Goal: Information Seeking & Learning: Learn about a topic

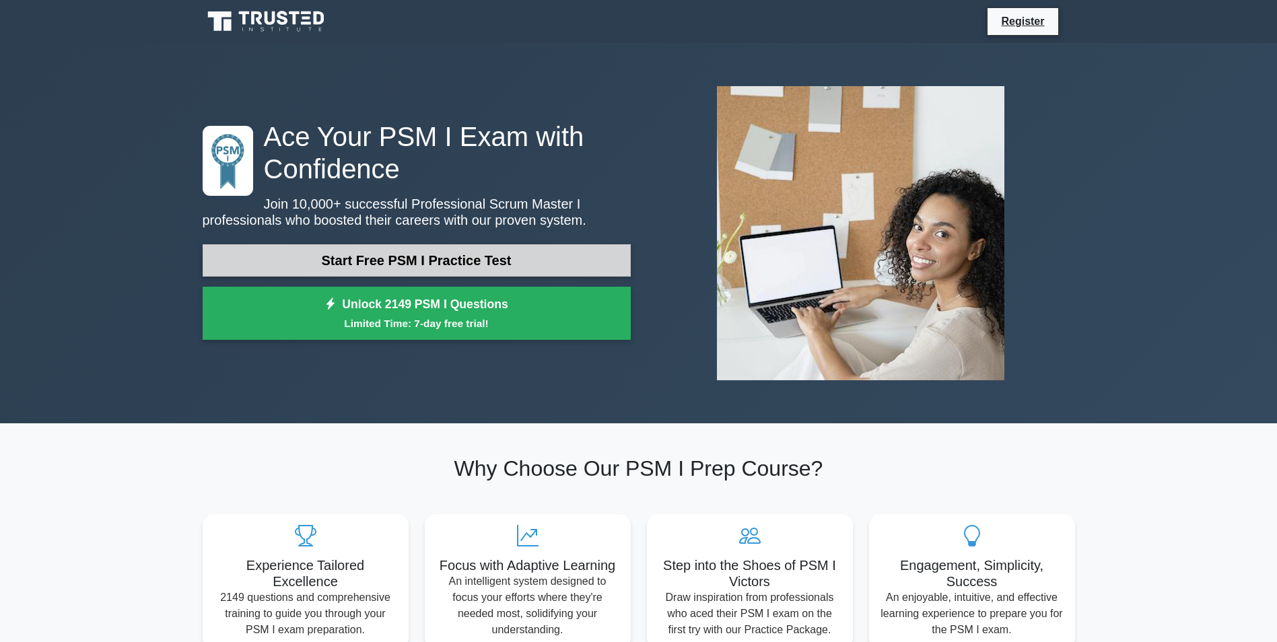
click at [462, 258] on link "Start Free PSM I Practice Test" at bounding box center [417, 260] width 428 height 32
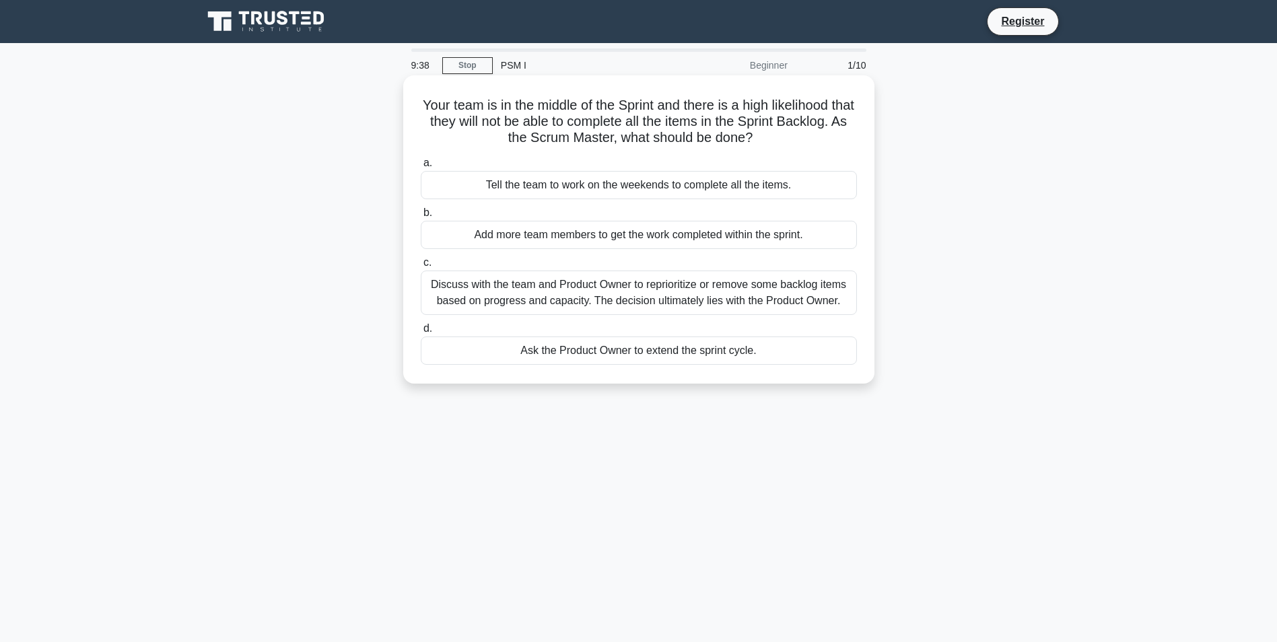
click at [621, 296] on div "Discuss with the team and Product Owner to reprioritize or remove some backlog …" at bounding box center [639, 293] width 436 height 44
click at [421, 267] on input "c. Discuss with the team and Product Owner to reprioritize or remove some backl…" at bounding box center [421, 262] width 0 height 9
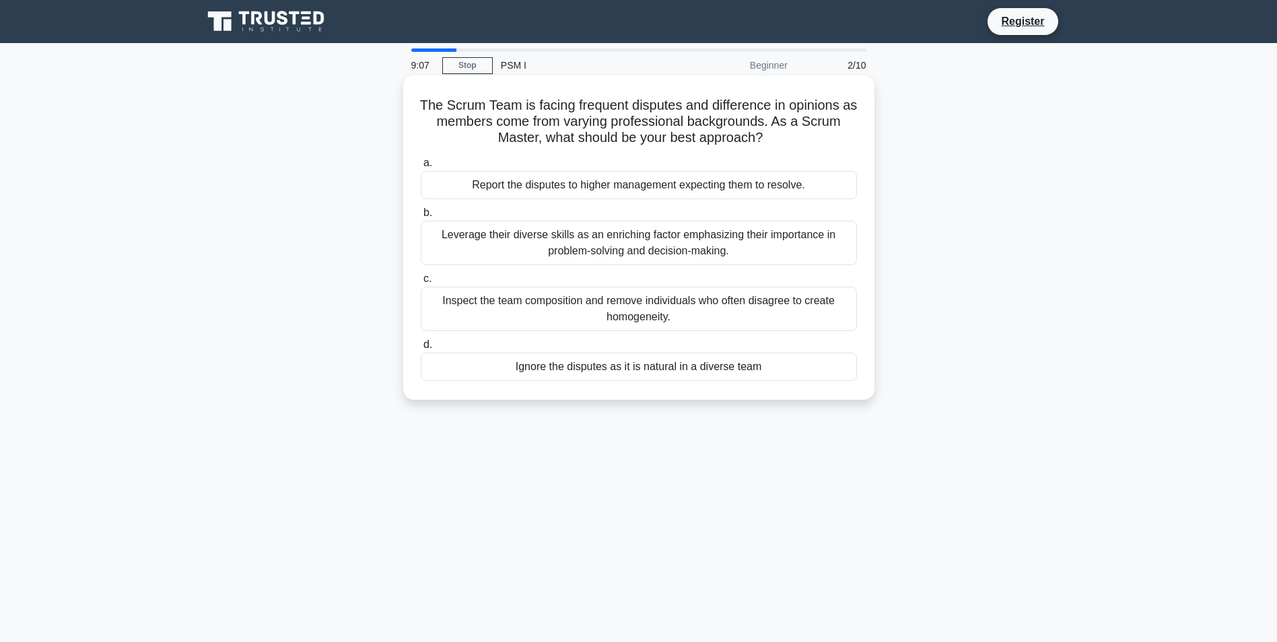
click at [621, 251] on div "Leverage their diverse skills as an enriching factor emphasizing their importan…" at bounding box center [639, 243] width 436 height 44
click at [421, 217] on input "b. Leverage their diverse skills as an enriching factor emphasizing their impor…" at bounding box center [421, 213] width 0 height 9
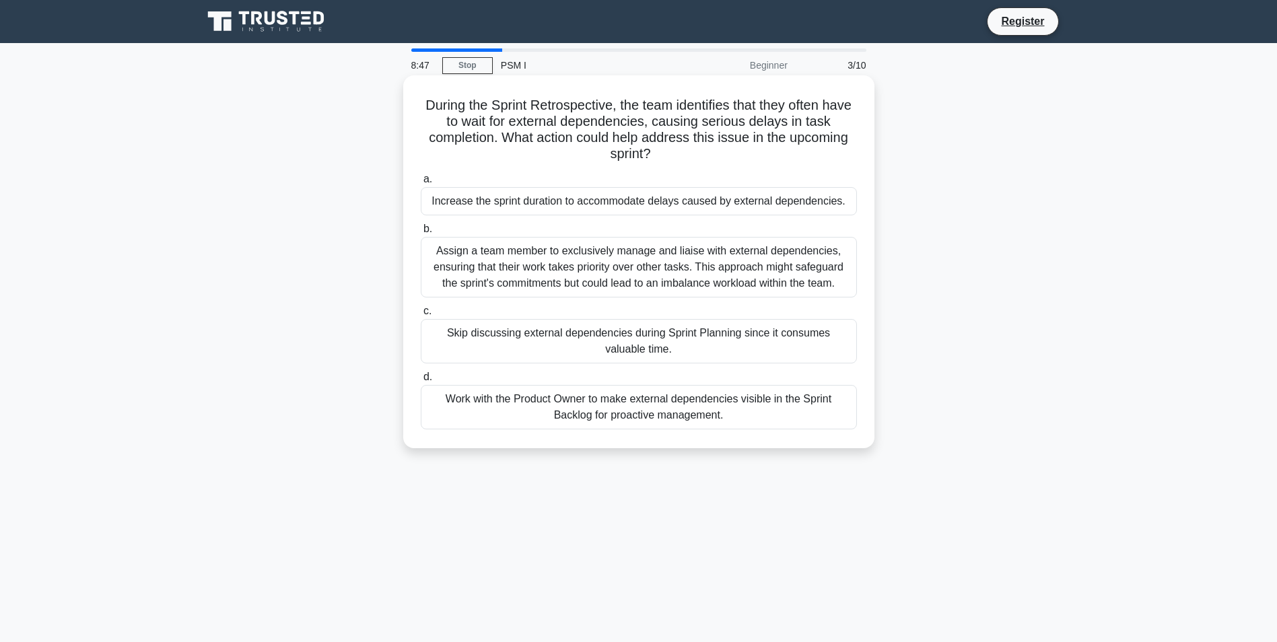
click at [610, 409] on div "Work with the Product Owner to make external dependencies visible in the Sprint…" at bounding box center [639, 407] width 436 height 44
click at [421, 382] on input "d. Work with the Product Owner to make external dependencies visible in the Spr…" at bounding box center [421, 377] width 0 height 9
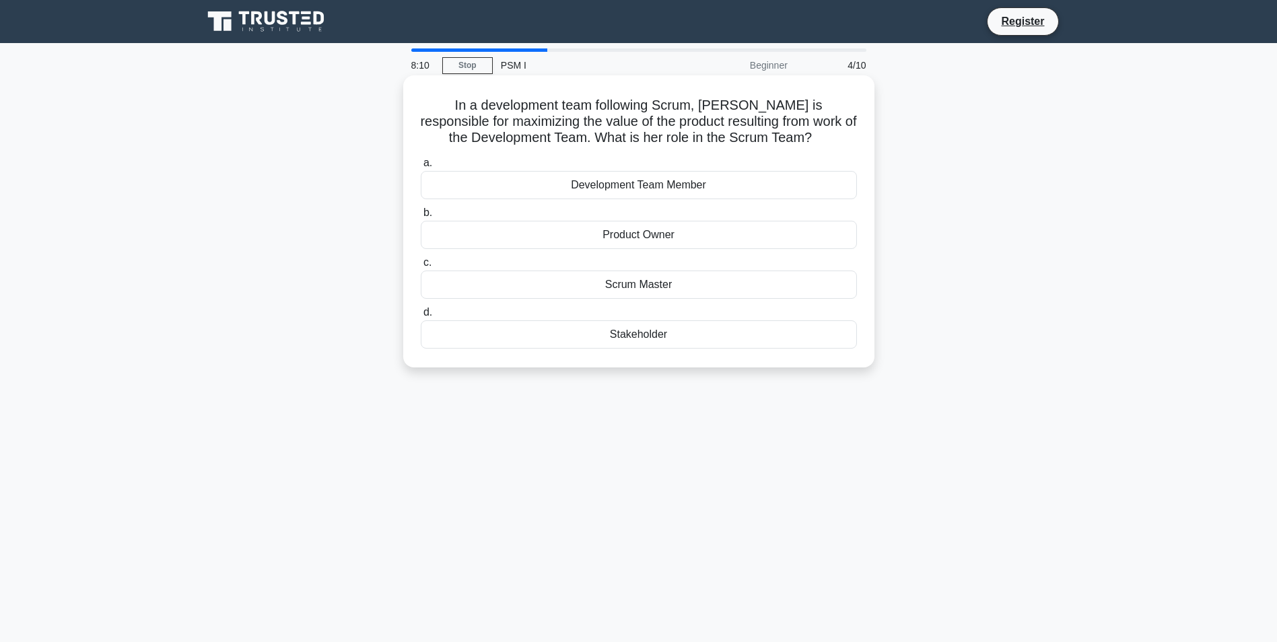
click at [633, 237] on div "Product Owner" at bounding box center [639, 235] width 436 height 28
click at [421, 217] on input "b. Product Owner" at bounding box center [421, 213] width 0 height 9
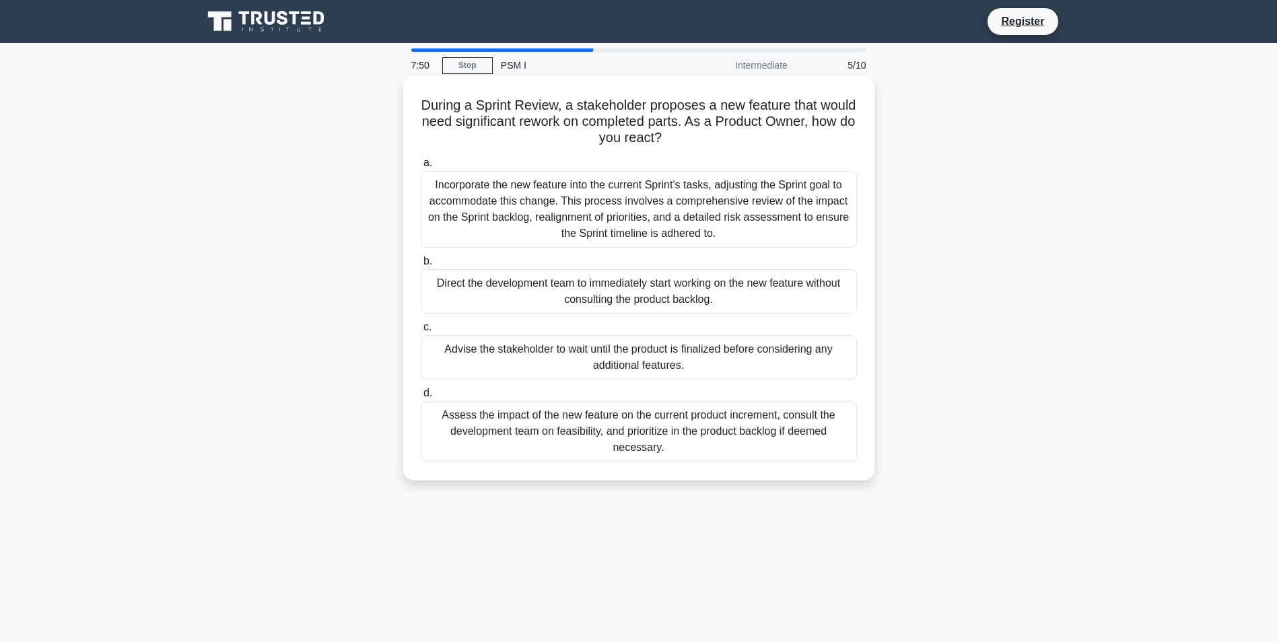
click at [643, 353] on div "Advise the stakeholder to wait until the product is finalized before considerin…" at bounding box center [639, 357] width 436 height 44
click at [421, 332] on input "c. Advise the stakeholder to wait until the product is finalized before conside…" at bounding box center [421, 327] width 0 height 9
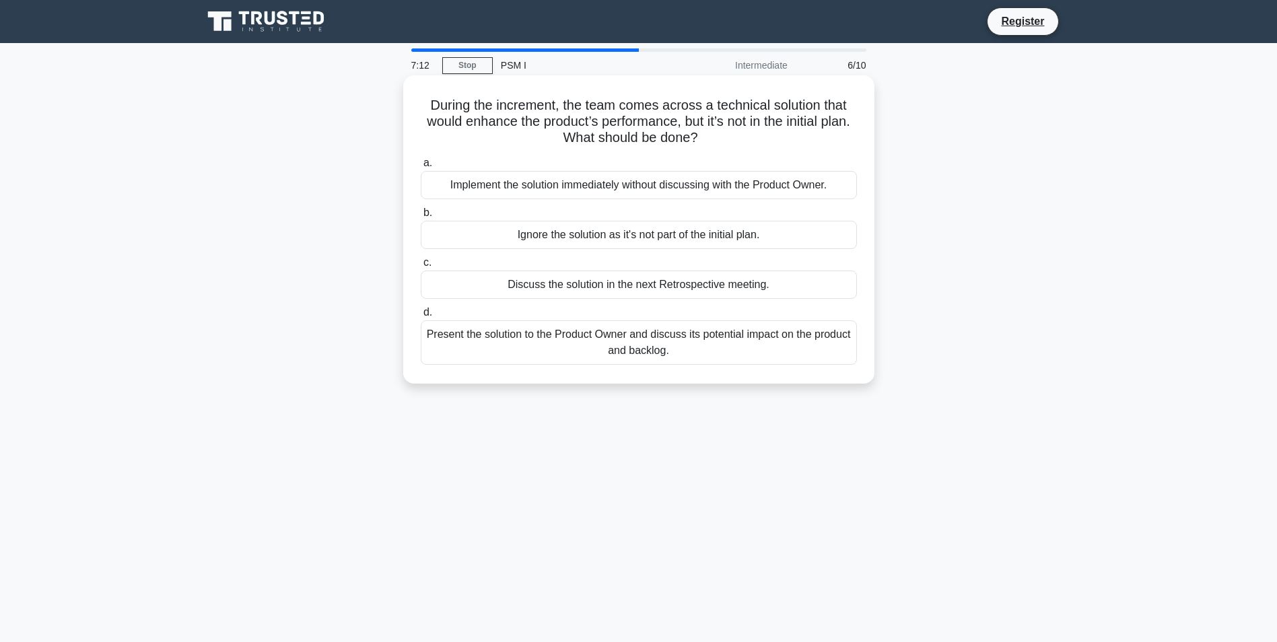
click at [654, 349] on div "Present the solution to the Product Owner and discuss its potential impact on t…" at bounding box center [639, 342] width 436 height 44
click at [421, 317] on input "d. Present the solution to the Product Owner and discuss its potential impact o…" at bounding box center [421, 312] width 0 height 9
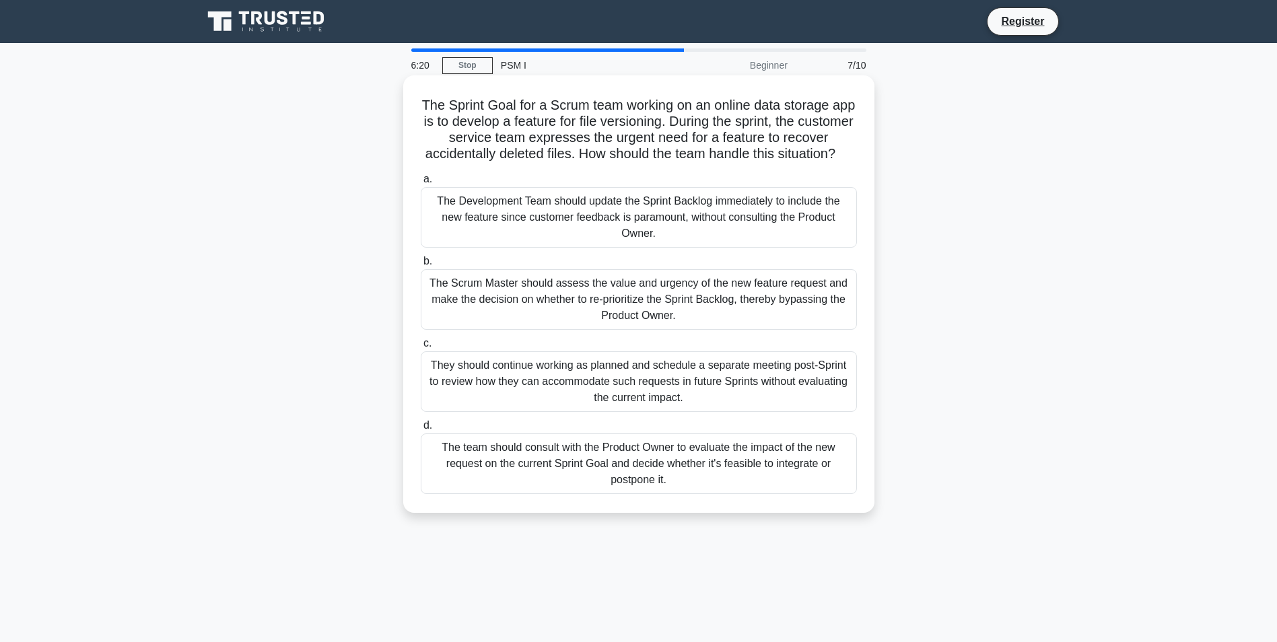
click at [656, 402] on div "They should continue working as planned and schedule a separate meeting post-Sp…" at bounding box center [639, 381] width 436 height 61
click at [421, 348] on input "c. They should continue working as planned and schedule a separate meeting post…" at bounding box center [421, 343] width 0 height 9
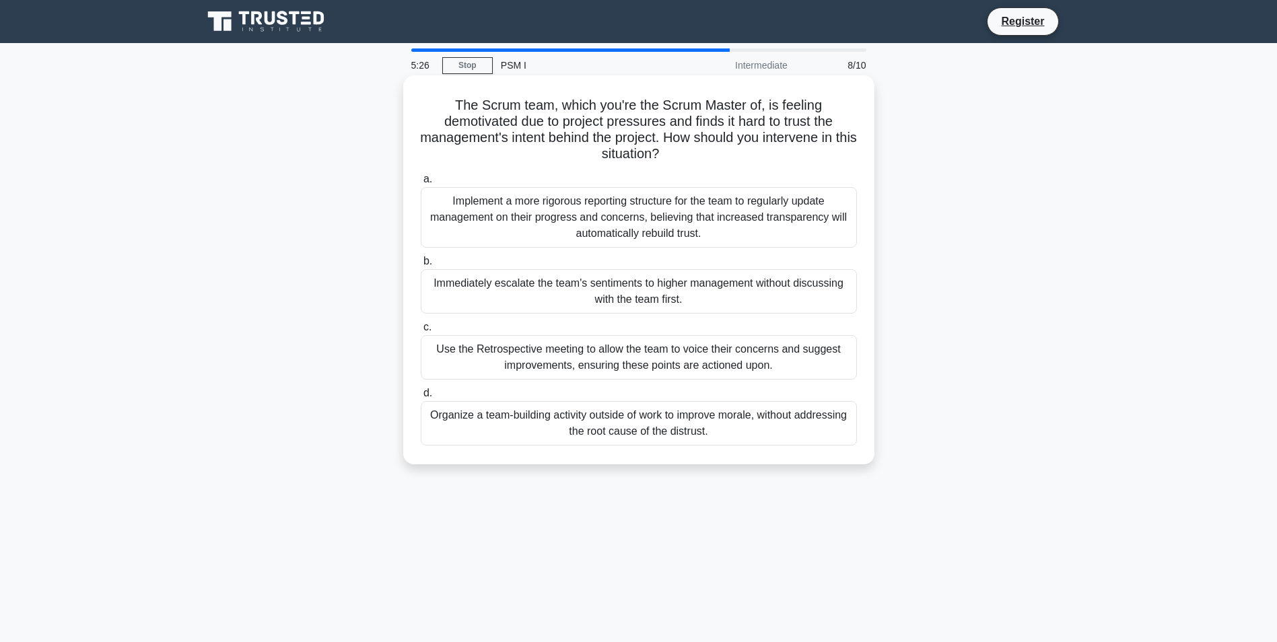
click at [767, 352] on div "Use the Retrospective meeting to allow the team to voice their concerns and sug…" at bounding box center [639, 357] width 436 height 44
click at [421, 332] on input "c. Use the Retrospective meeting to allow the team to voice their concerns and …" at bounding box center [421, 327] width 0 height 9
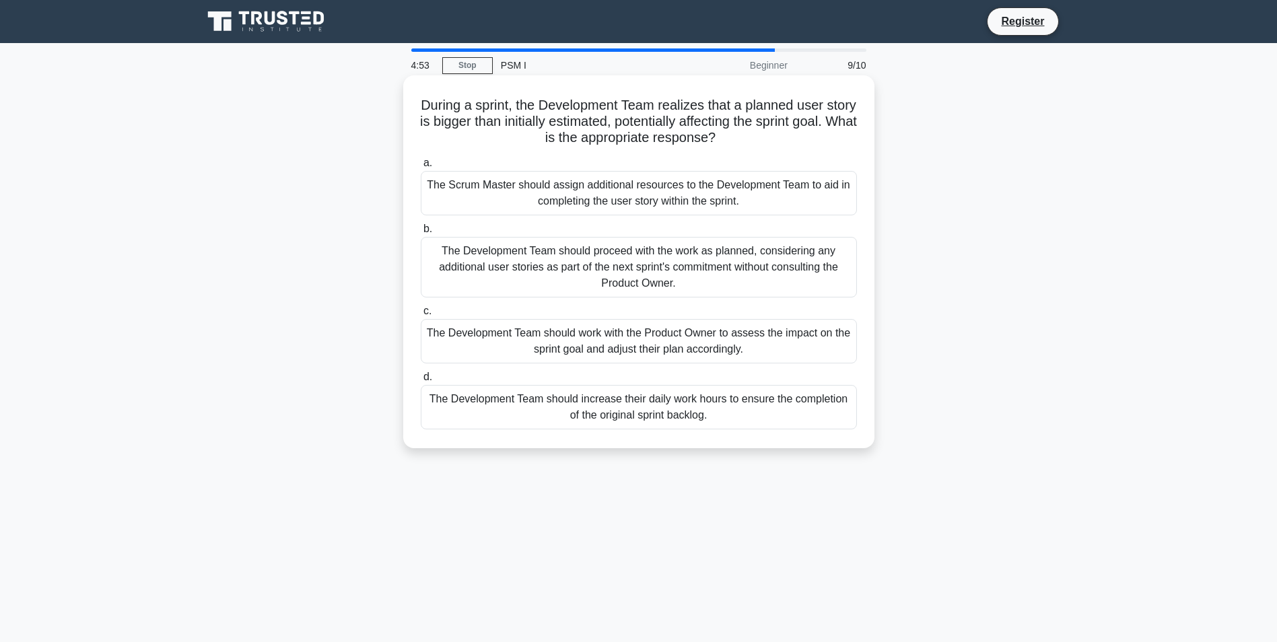
click at [772, 335] on div "The Development Team should work with the Product Owner to assess the impact on…" at bounding box center [639, 341] width 436 height 44
click at [421, 316] on input "c. The Development Team should work with the Product Owner to assess the impact…" at bounding box center [421, 311] width 0 height 9
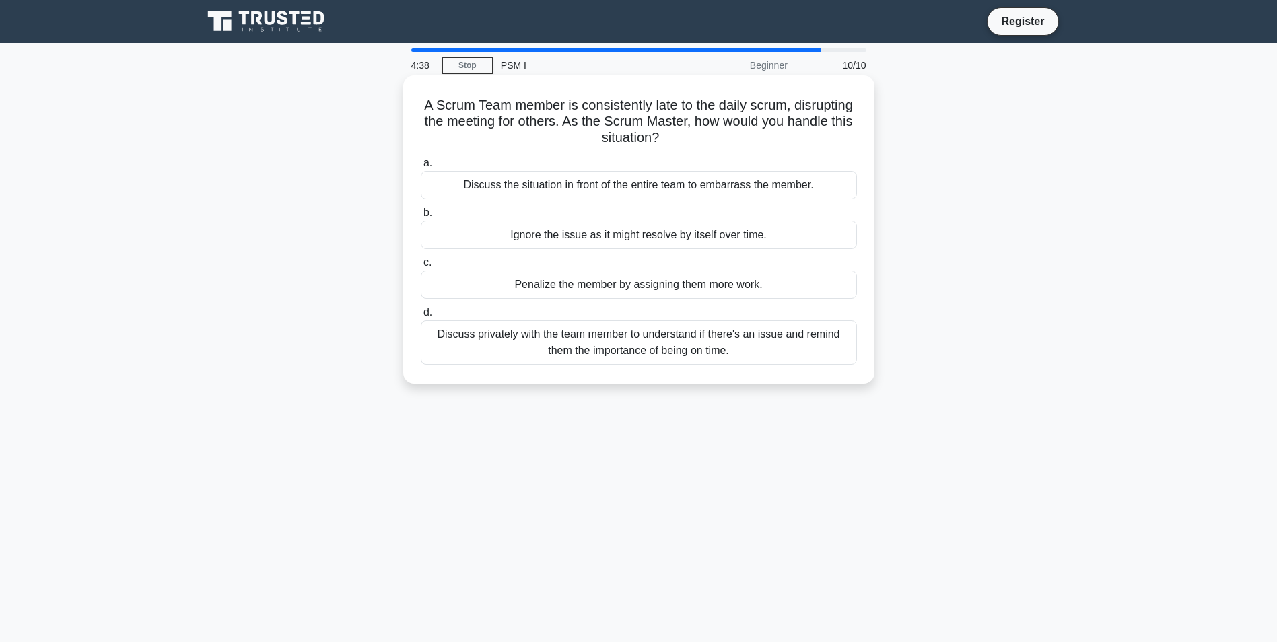
click at [744, 346] on div "Discuss privately with the team member to understand if there's an issue and re…" at bounding box center [639, 342] width 436 height 44
click at [421, 317] on input "d. Discuss privately with the team member to understand if there's an issue and…" at bounding box center [421, 312] width 0 height 9
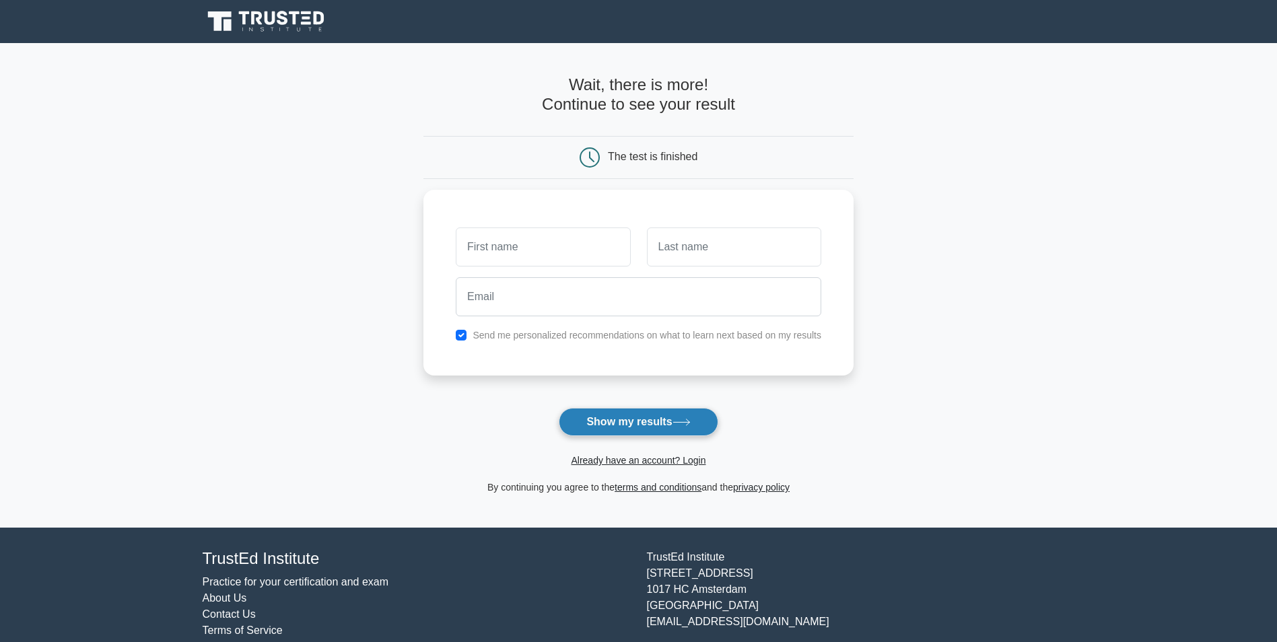
click at [670, 417] on button "Show my results" at bounding box center [638, 422] width 159 height 28
click at [557, 240] on input "text" at bounding box center [543, 243] width 174 height 39
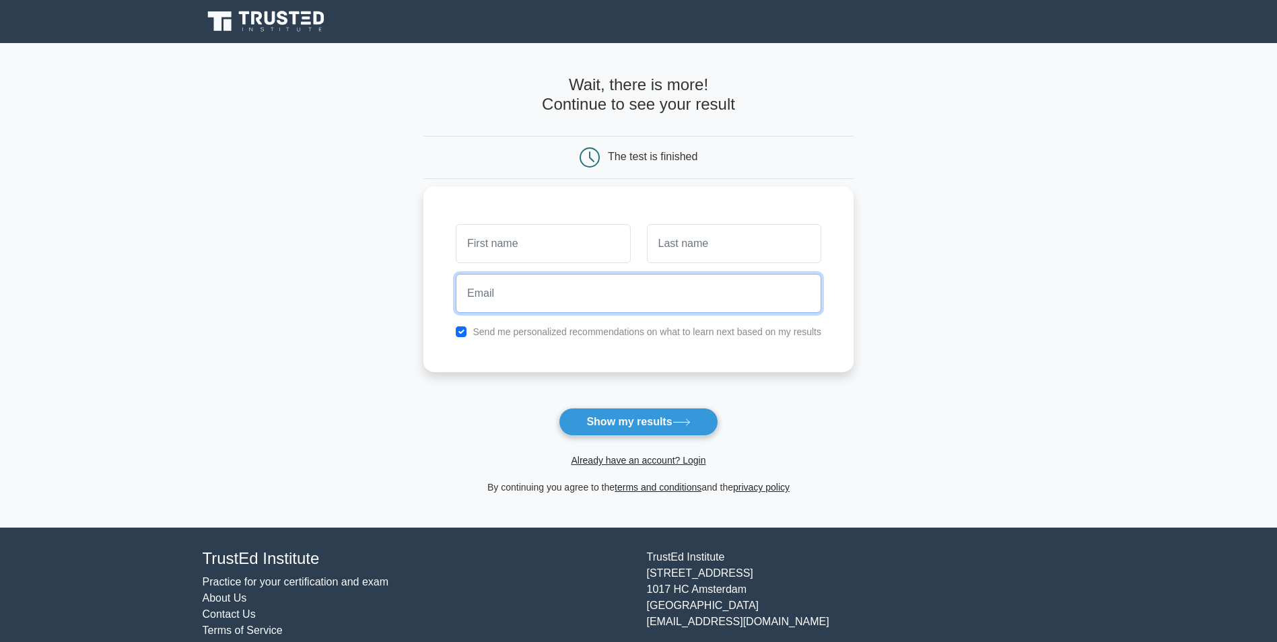
click at [676, 304] on input "email" at bounding box center [638, 293] width 365 height 39
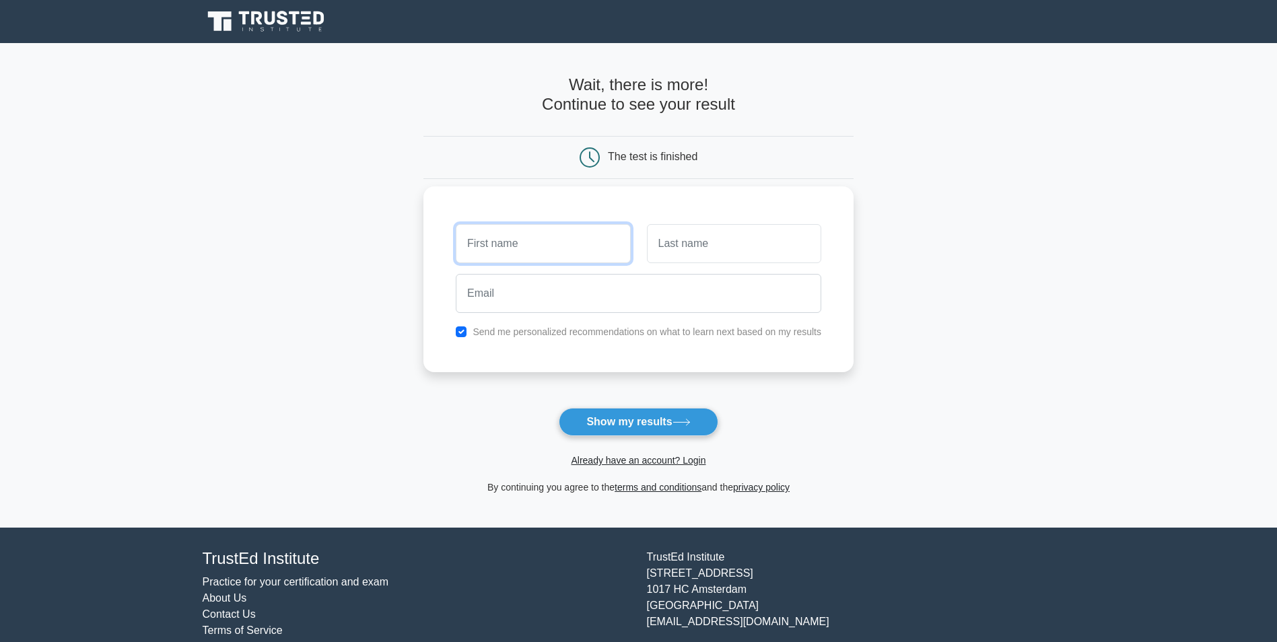
click at [551, 250] on input "text" at bounding box center [543, 243] width 174 height 39
type input "[PERSON_NAME]"
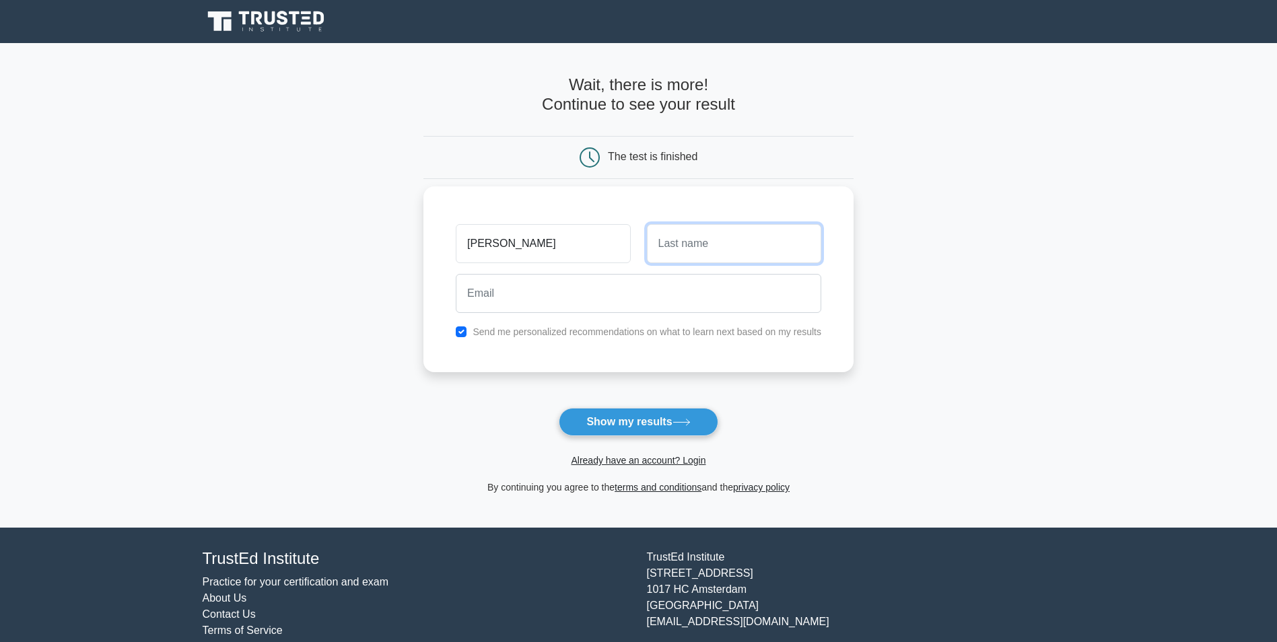
click at [724, 243] on input "text" at bounding box center [734, 243] width 174 height 39
type input "[PERSON_NAME]"
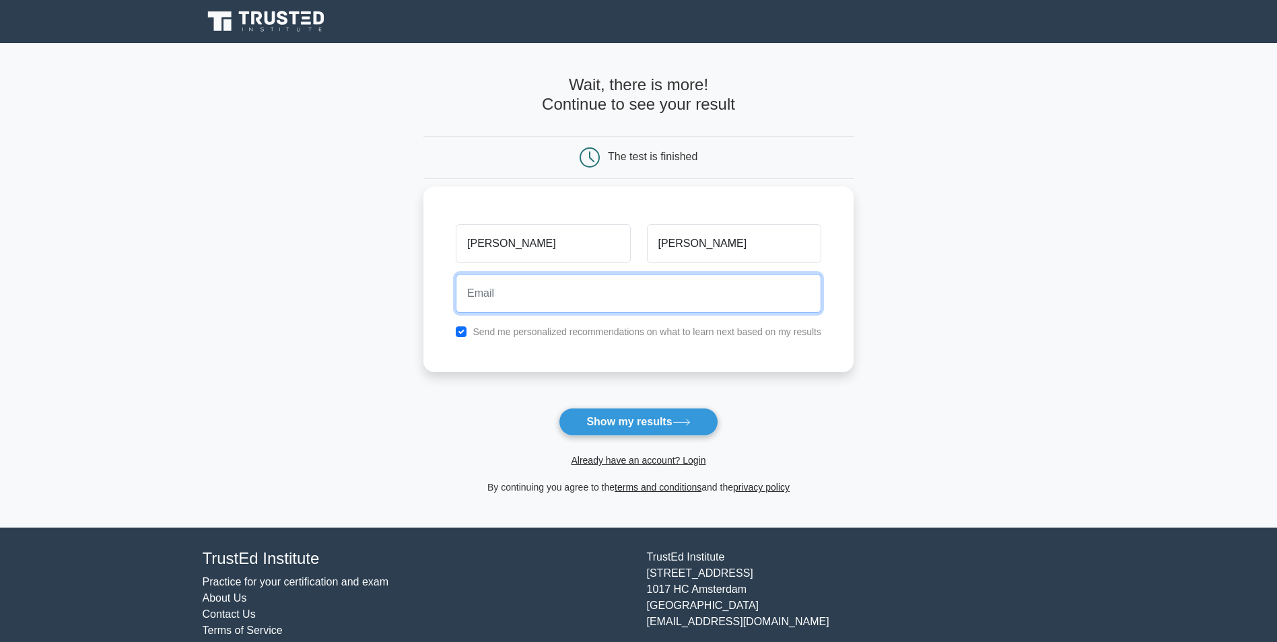
click at [593, 283] on input "email" at bounding box center [638, 293] width 365 height 39
type input "[EMAIL_ADDRESS][DOMAIN_NAME]"
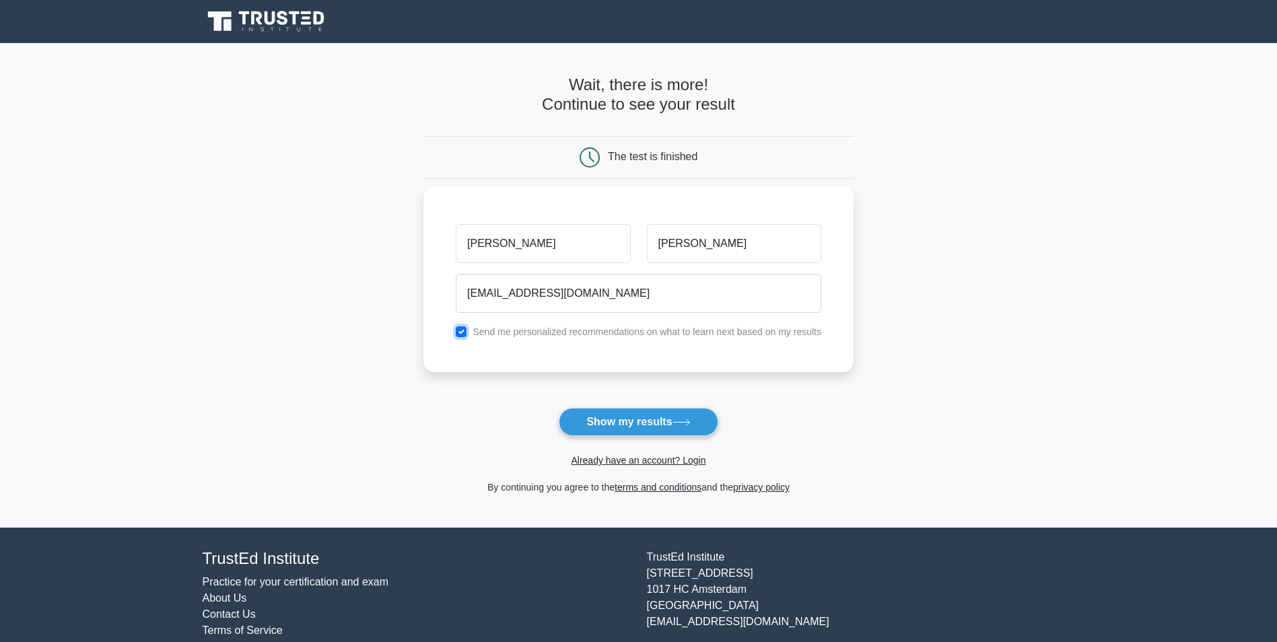
click at [460, 330] on input "checkbox" at bounding box center [461, 331] width 11 height 11
checkbox input "false"
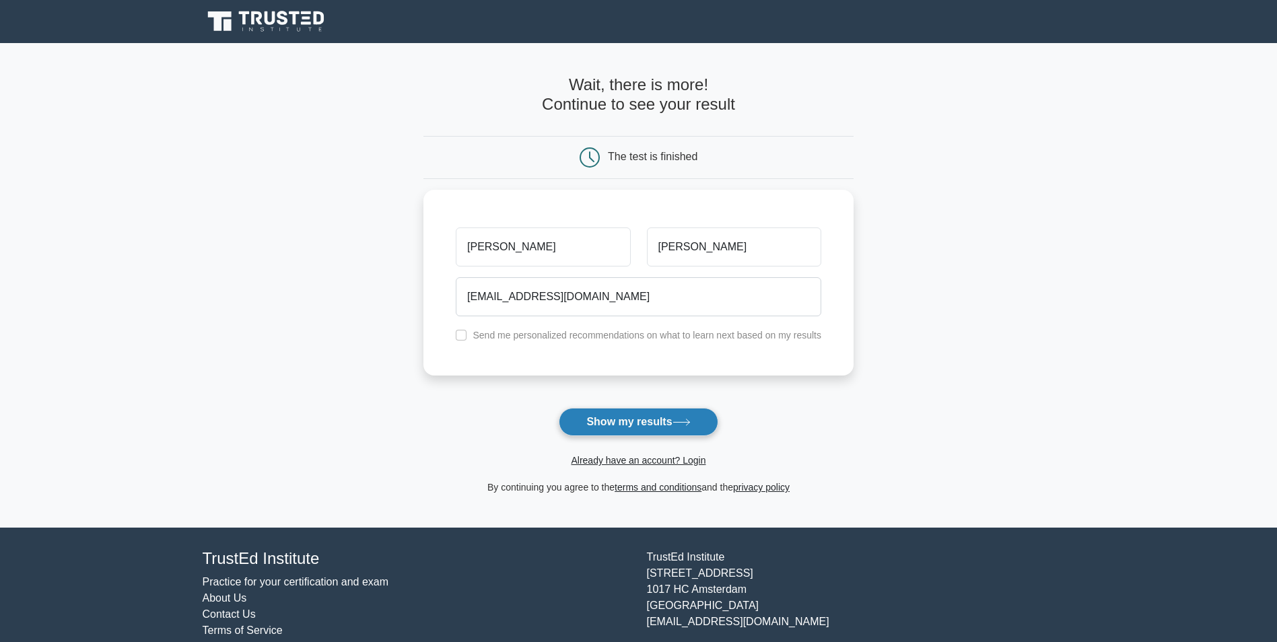
click at [679, 425] on icon at bounding box center [681, 422] width 18 height 7
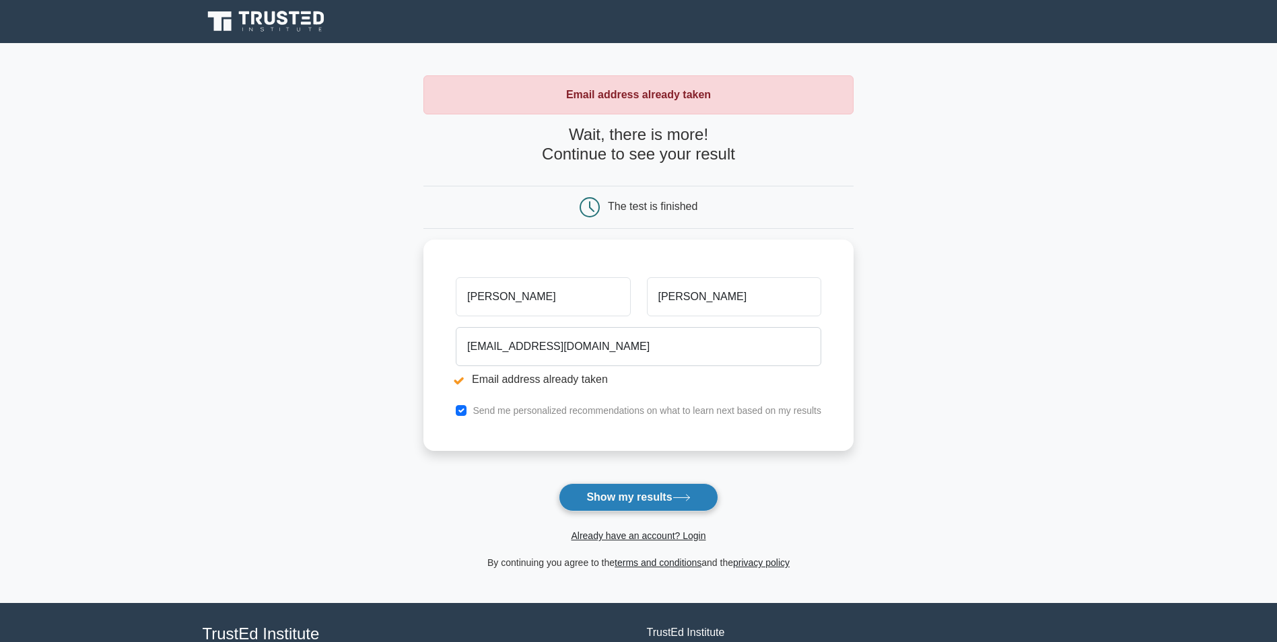
click at [638, 497] on button "Show my results" at bounding box center [638, 497] width 159 height 28
